Goal: Navigation & Orientation: Find specific page/section

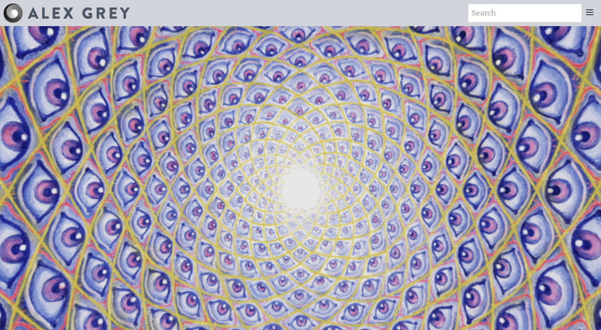
click at [588, 16] on icon at bounding box center [590, 12] width 10 height 10
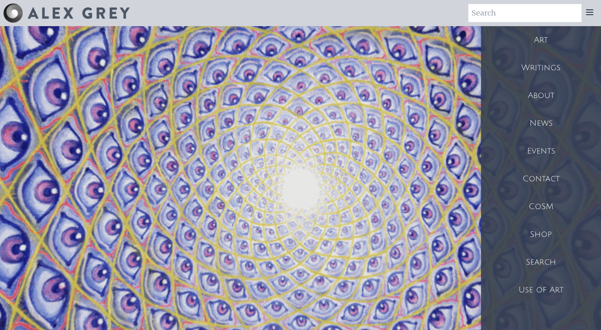
click at [546, 240] on div "Shop" at bounding box center [541, 235] width 120 height 28
